Goal: Task Accomplishment & Management: Manage account settings

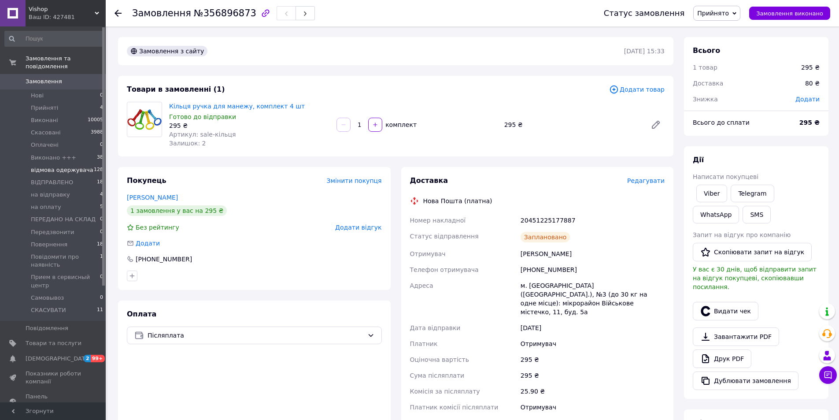
click at [51, 173] on span "відмова одержувача" at bounding box center [62, 170] width 63 height 8
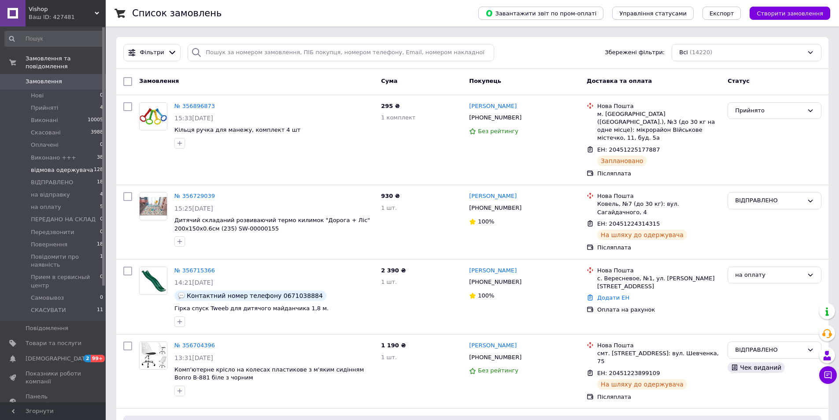
click at [61, 172] on span "відмова одержувача" at bounding box center [62, 170] width 63 height 8
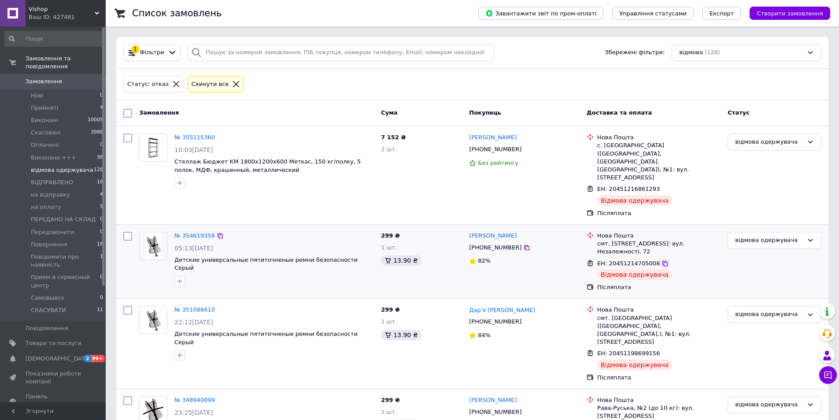
click at [661, 260] on icon at bounding box center [664, 263] width 7 height 7
click at [162, 261] on div at bounding box center [153, 259] width 35 height 62
